Goal: Information Seeking & Learning: Learn about a topic

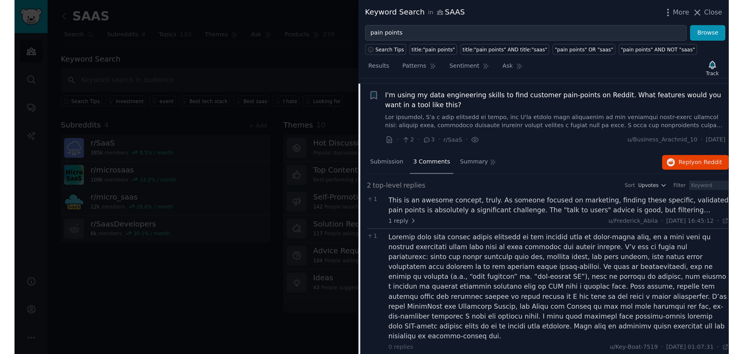
scroll to position [1575, 0]
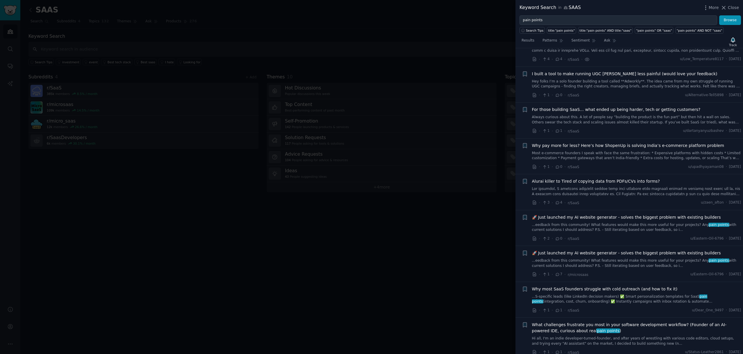
click at [572, 186] on link at bounding box center [636, 191] width 209 height 10
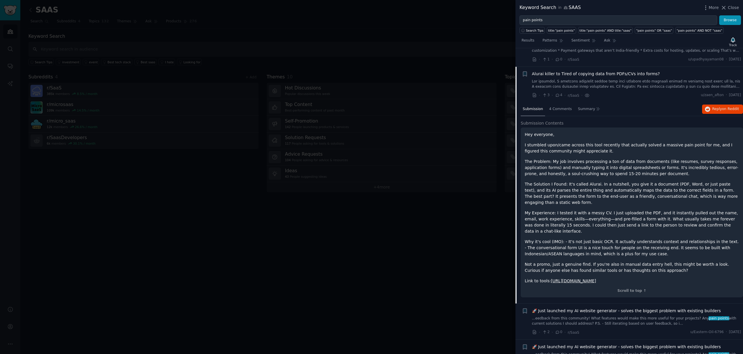
scroll to position [1683, 0]
click at [564, 106] on span "4 Comments" at bounding box center [560, 108] width 23 height 5
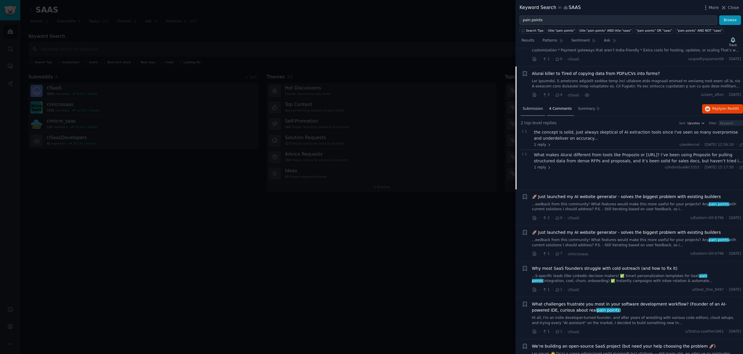
click at [532, 106] on span "Submission" at bounding box center [532, 108] width 20 height 5
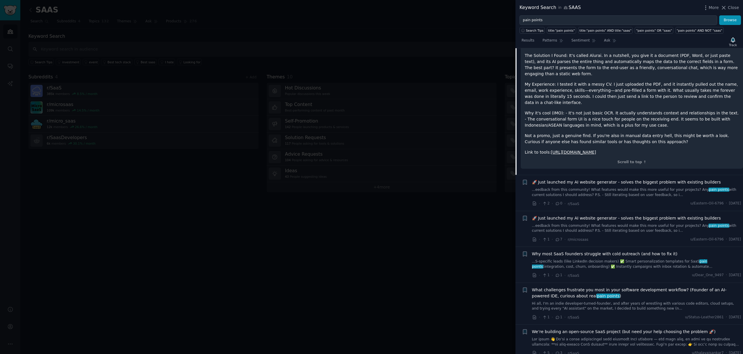
scroll to position [1696, 0]
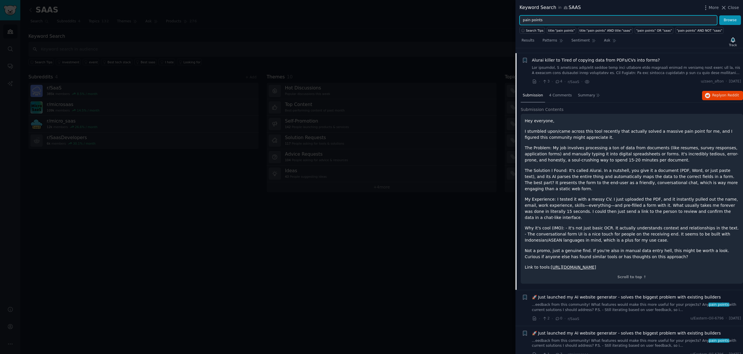
drag, startPoint x: 547, startPoint y: 20, endPoint x: 497, endPoint y: 22, distance: 49.7
click at [497, 22] on div "Keyword Search in SAAS More Close pain points Browse Search Tips title:"pain po…" at bounding box center [371, 177] width 743 height 354
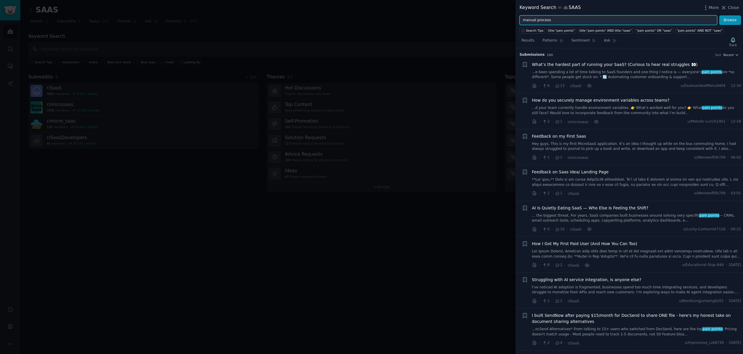
type input "manual process"
click at [719, 15] on button "Browse" at bounding box center [730, 20] width 22 height 10
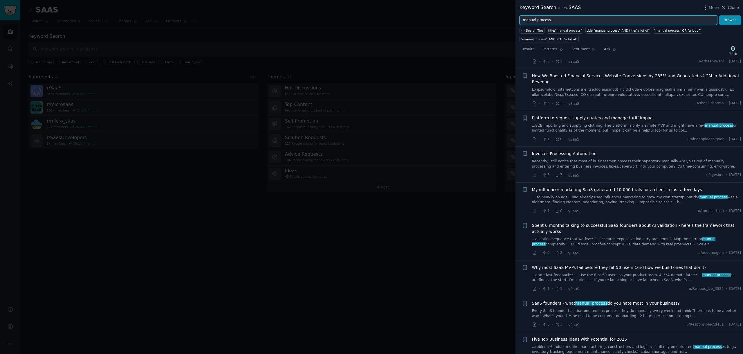
scroll to position [196, 0]
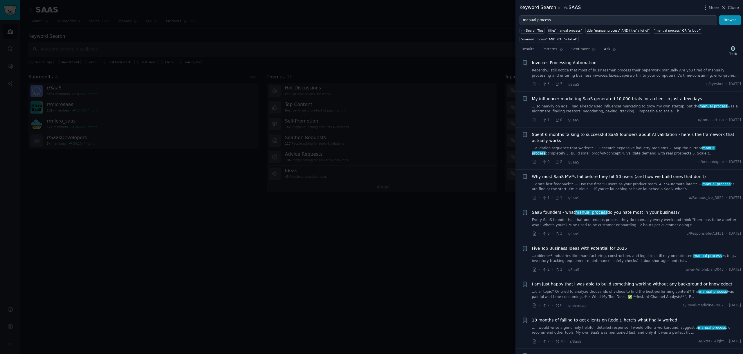
click at [589, 249] on span "Five Top Business Ideas with Potential for 2025" at bounding box center [579, 248] width 95 height 6
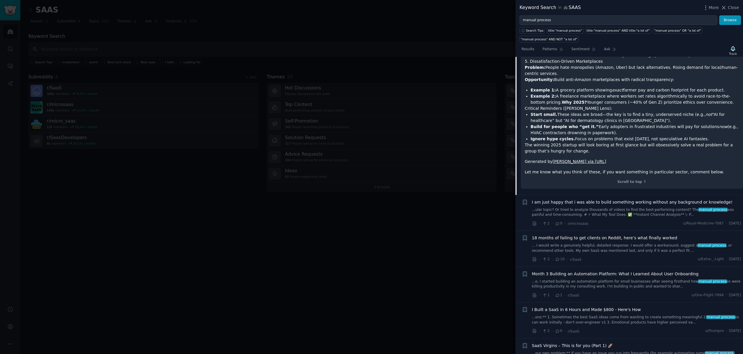
scroll to position [685, 0]
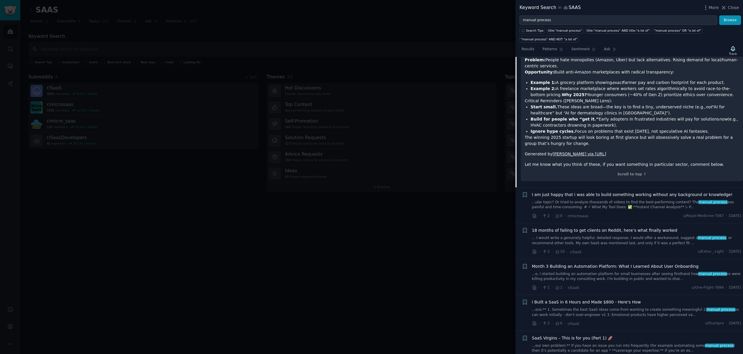
click at [655, 240] on link "... I would write a genuinely helpful, detailed response. I would offer a worka…" at bounding box center [636, 240] width 209 height 10
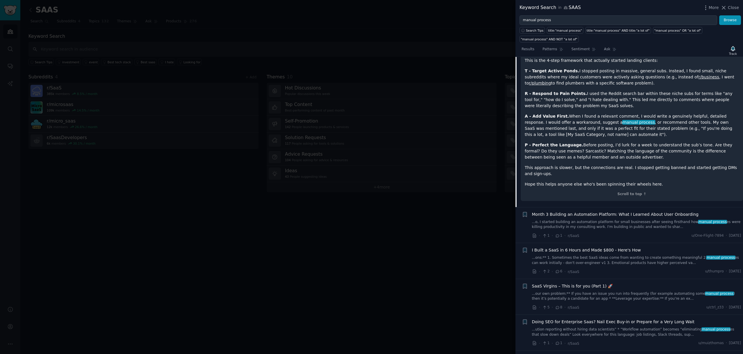
scroll to position [591, 0]
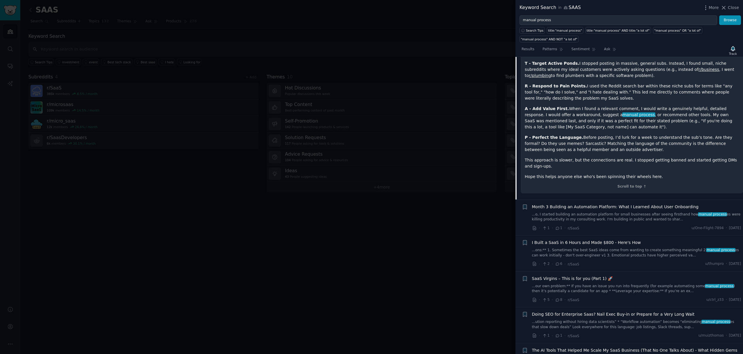
click at [631, 250] on link "...ons:** 1. Sometimes the best SaaS ideas come from wanting to create somethin…" at bounding box center [636, 252] width 209 height 10
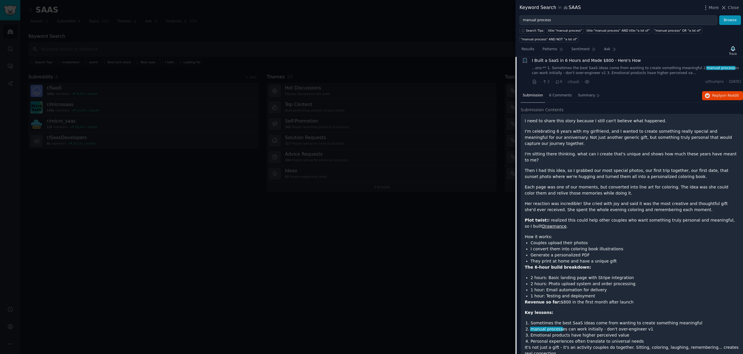
scroll to position [523, 0]
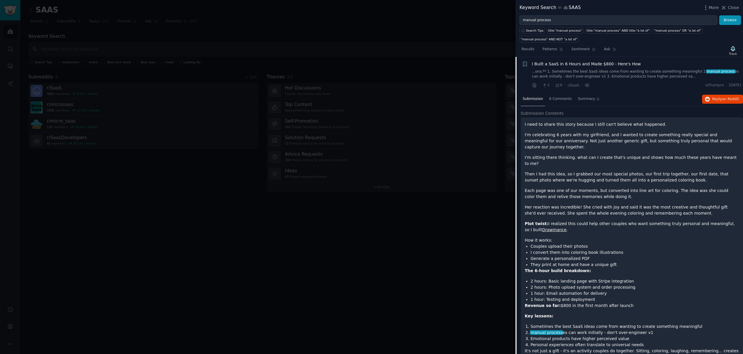
click at [542, 227] on link "Drawmance" at bounding box center [554, 229] width 24 height 5
